Goal: Transaction & Acquisition: Purchase product/service

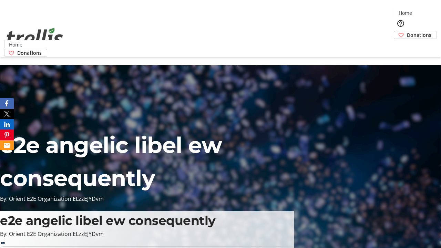
click at [407, 31] on span "Donations" at bounding box center [419, 34] width 24 height 7
